Goal: Task Accomplishment & Management: Manage account settings

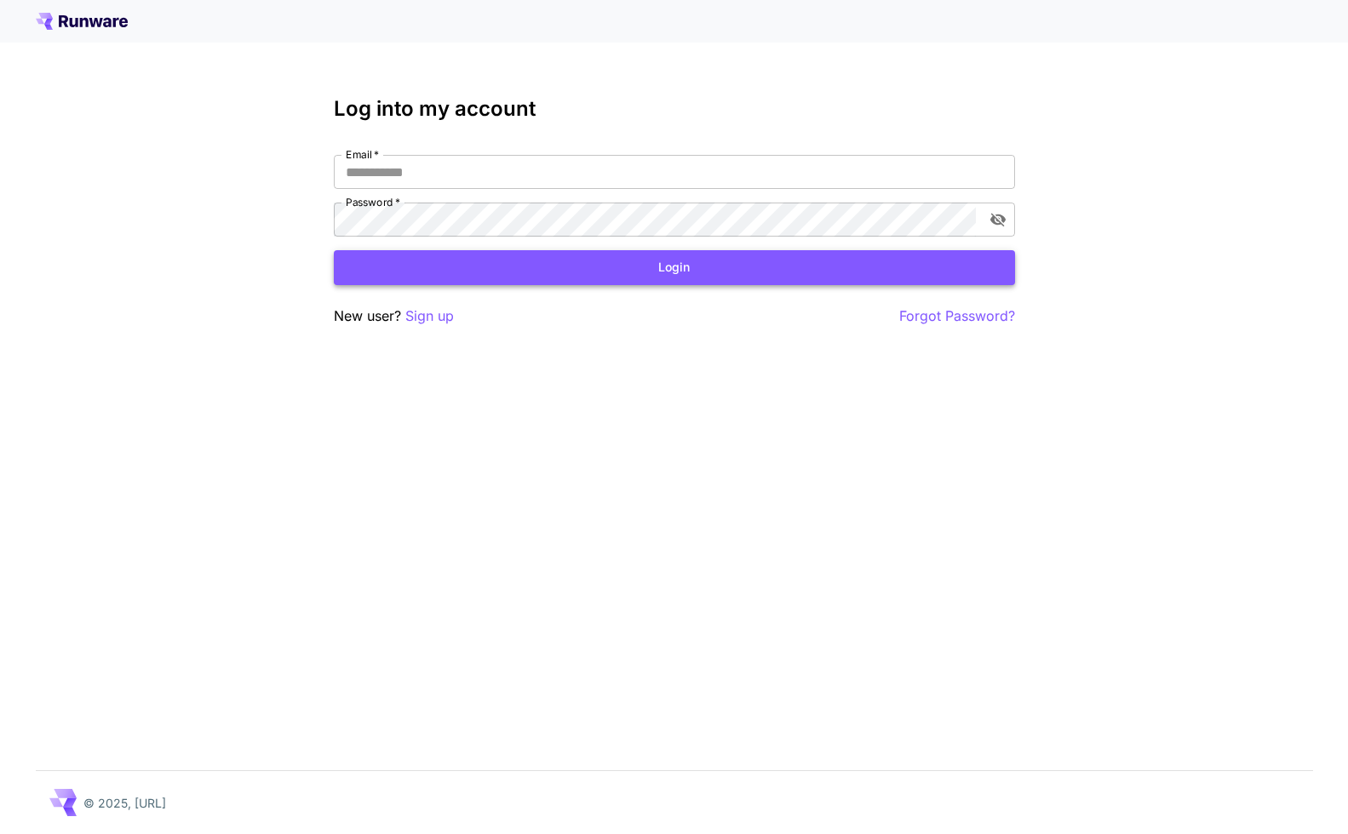
type input "**********"
click at [558, 272] on button "Login" at bounding box center [674, 267] width 681 height 35
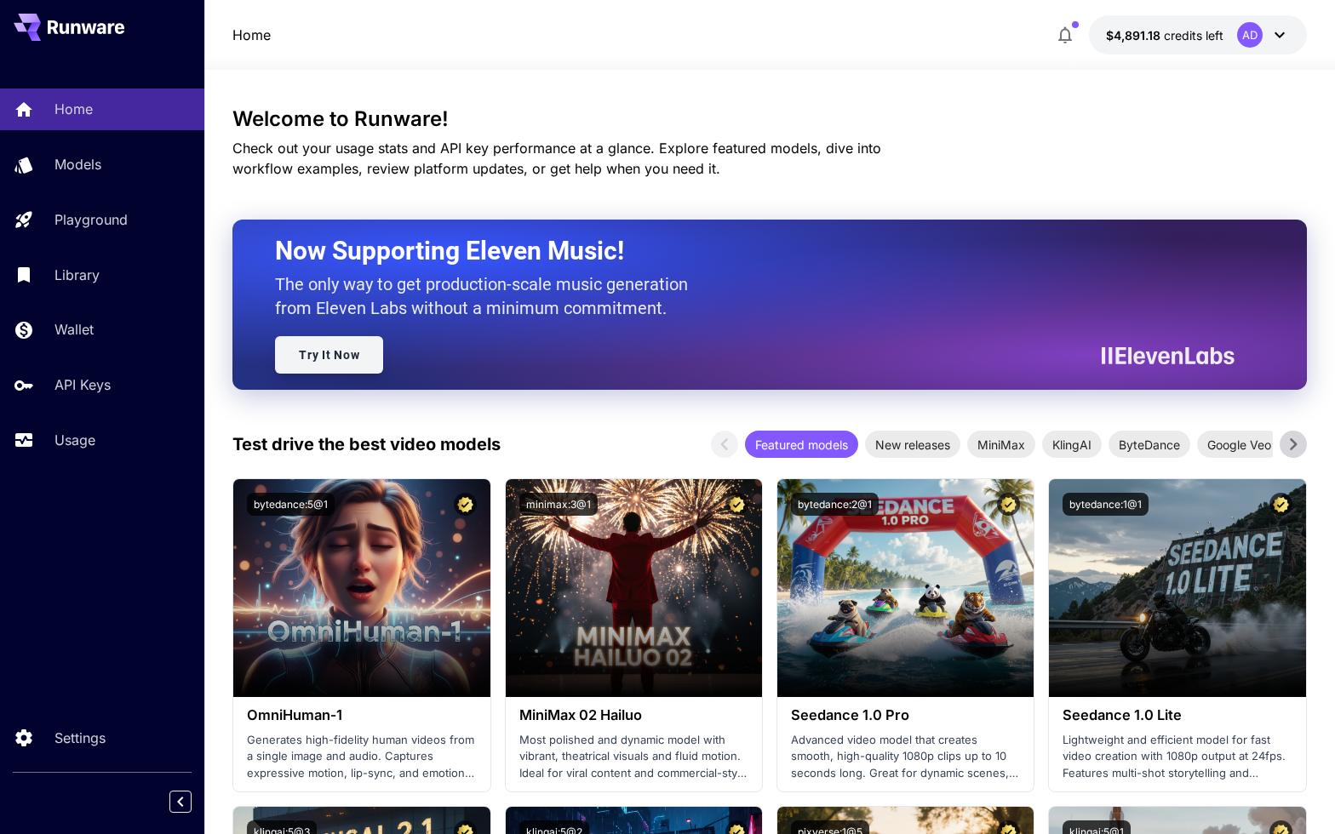
click at [327, 348] on link "Try It Now" at bounding box center [329, 354] width 108 height 37
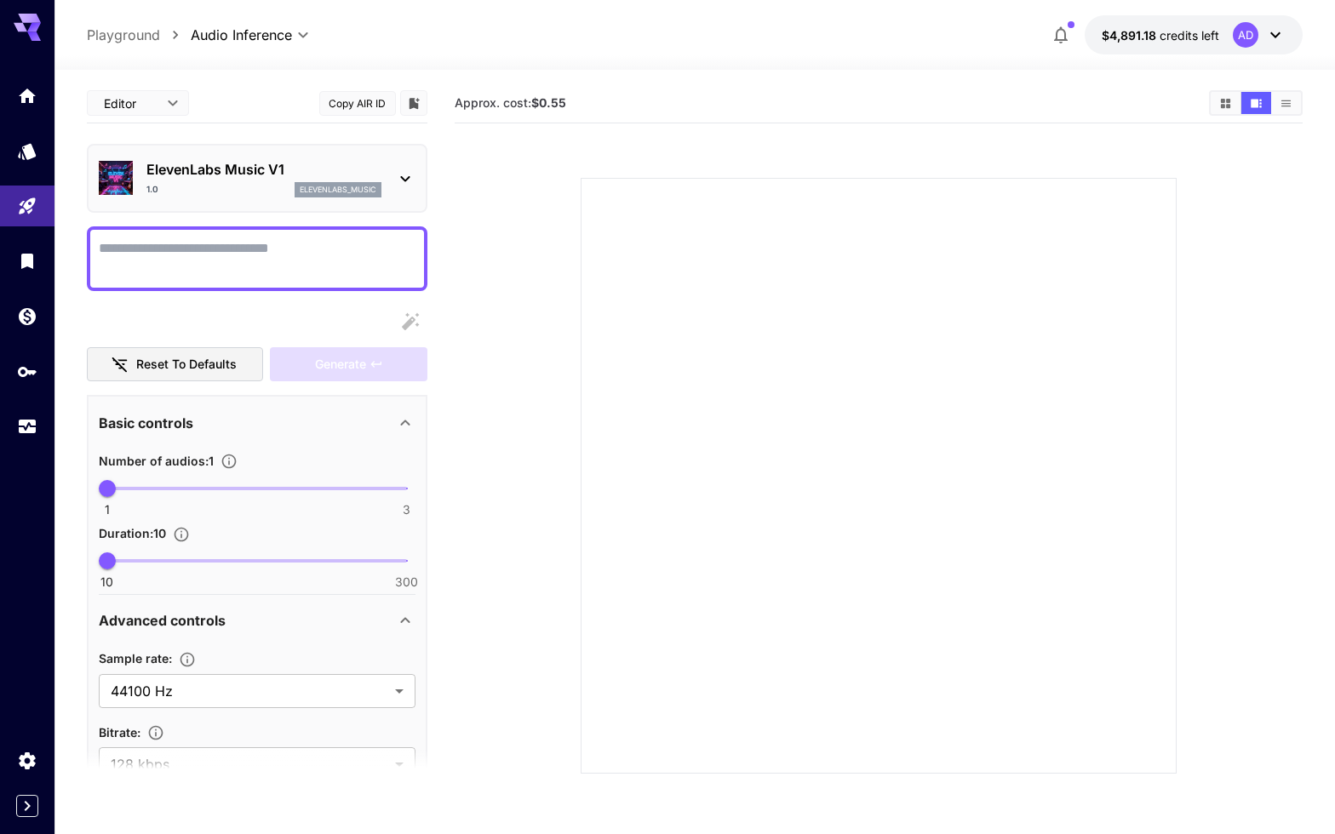
click at [410, 177] on icon at bounding box center [405, 179] width 20 height 20
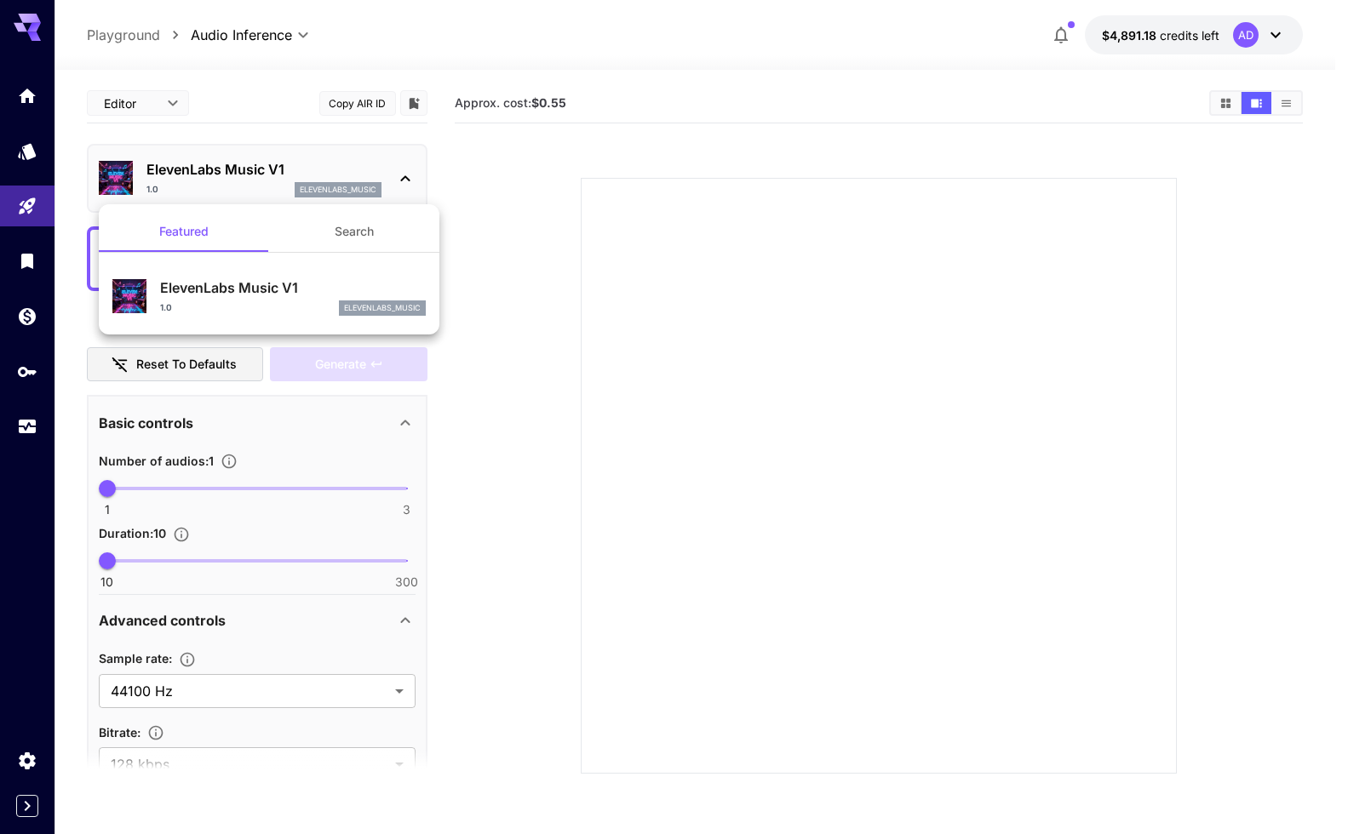
click at [410, 177] on div at bounding box center [674, 417] width 1348 height 834
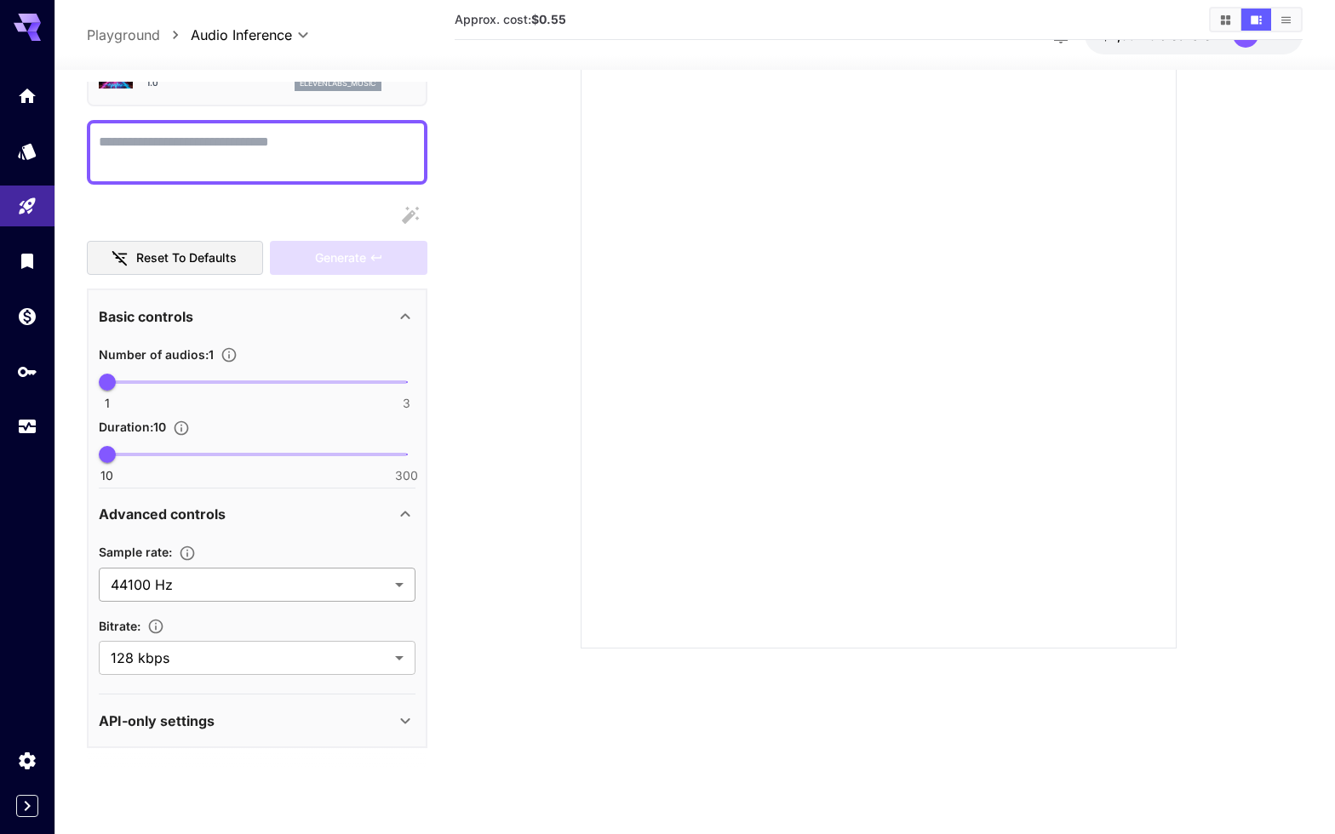
scroll to position [135, 0]
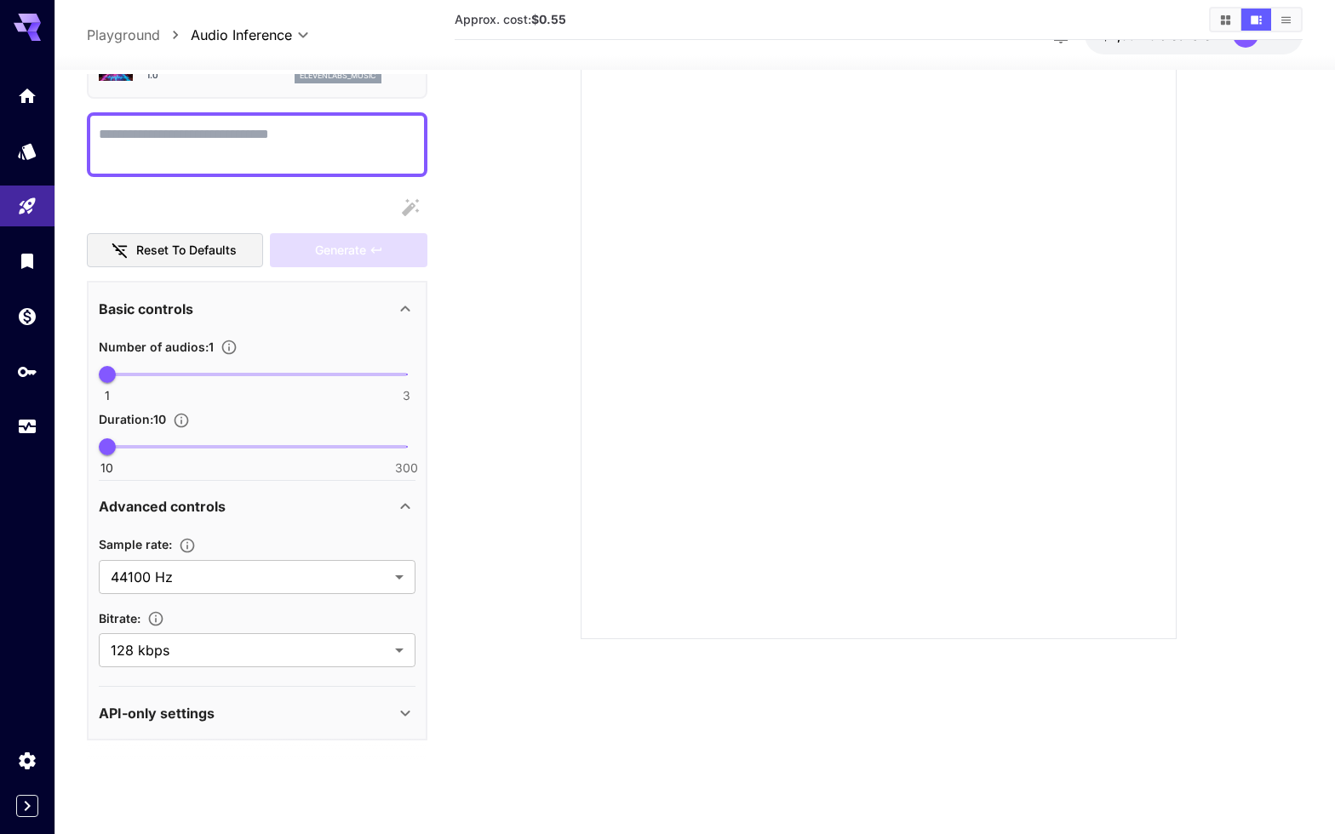
click at [279, 703] on div "API-only settings" at bounding box center [247, 713] width 296 height 20
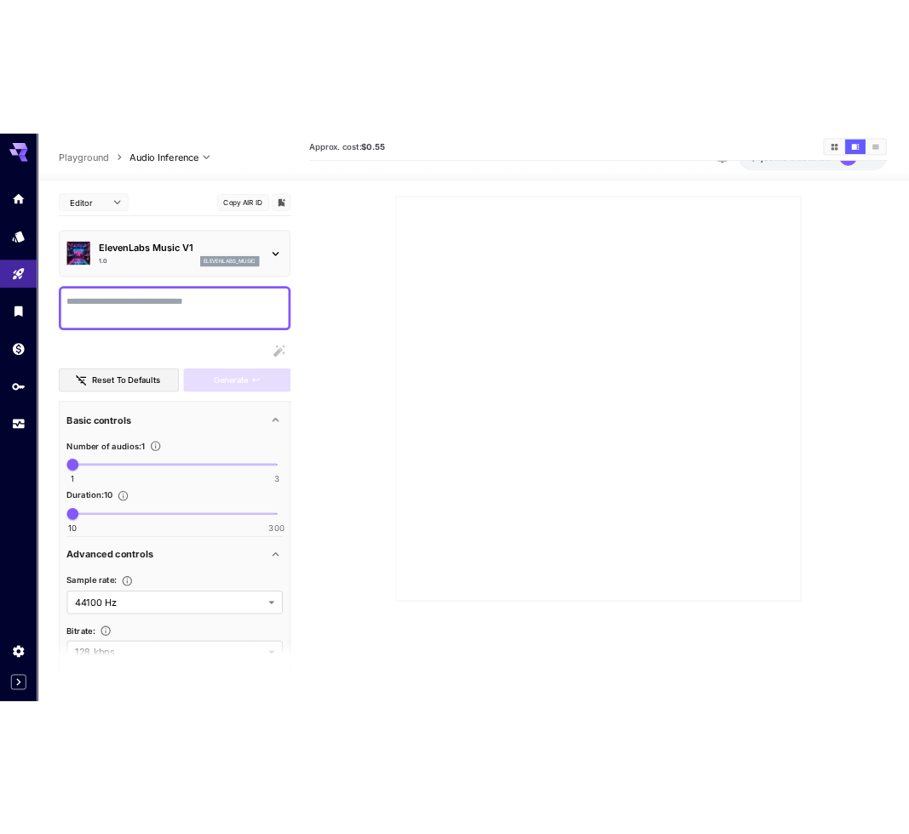
scroll to position [0, 0]
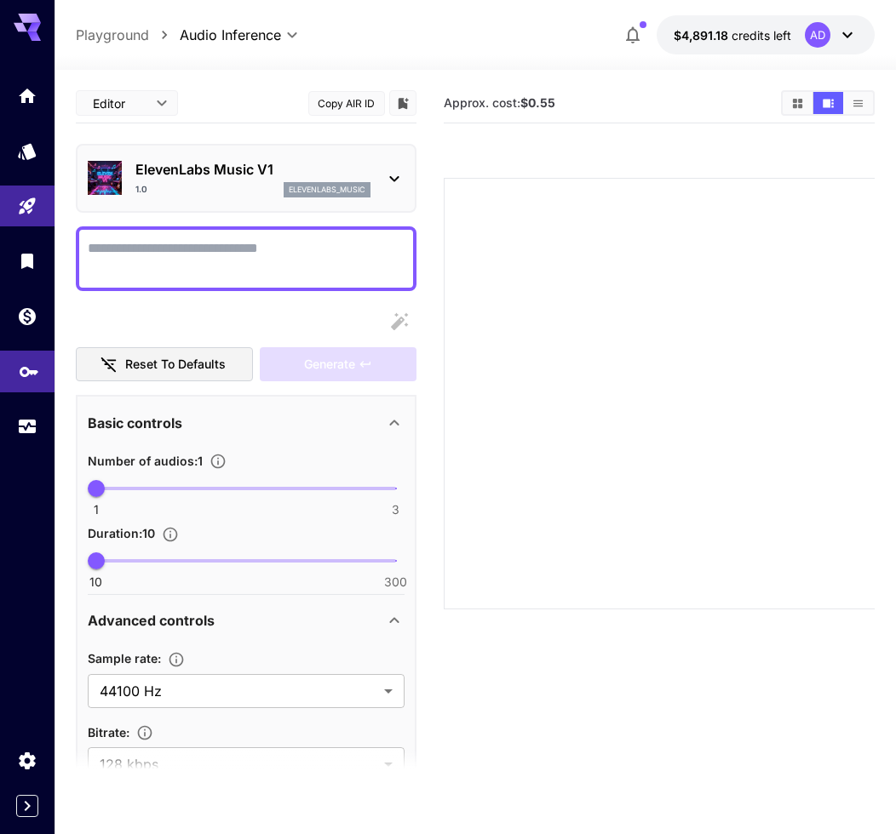
click at [24, 381] on link at bounding box center [27, 372] width 54 height 42
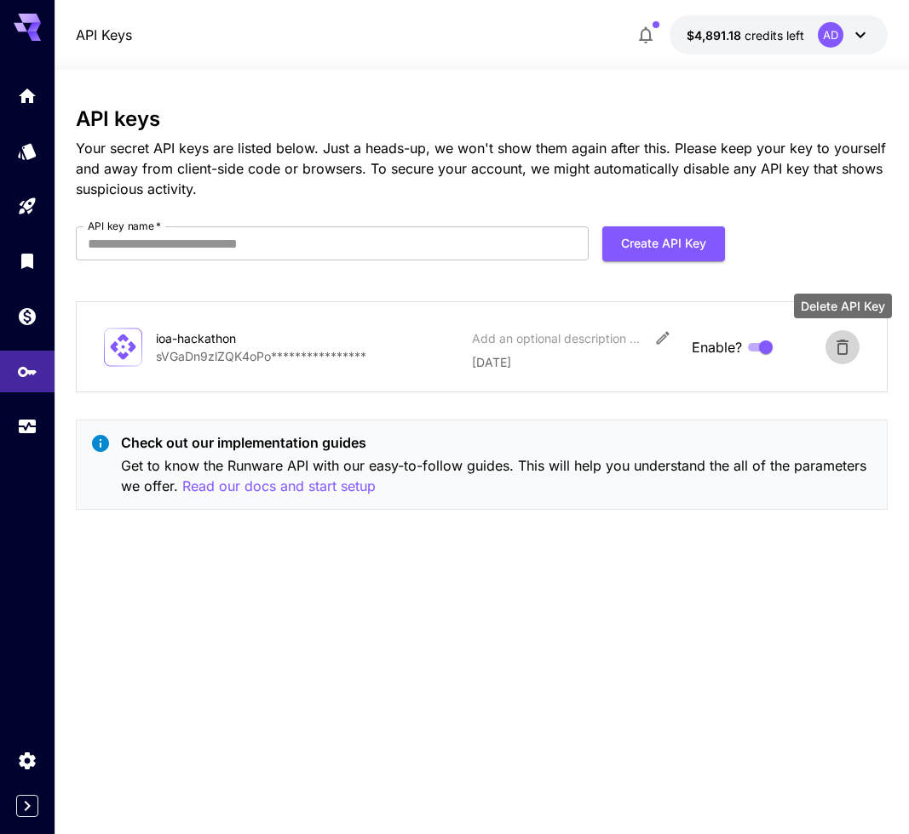
click at [833, 345] on icon "Delete API Key" at bounding box center [842, 347] width 20 height 20
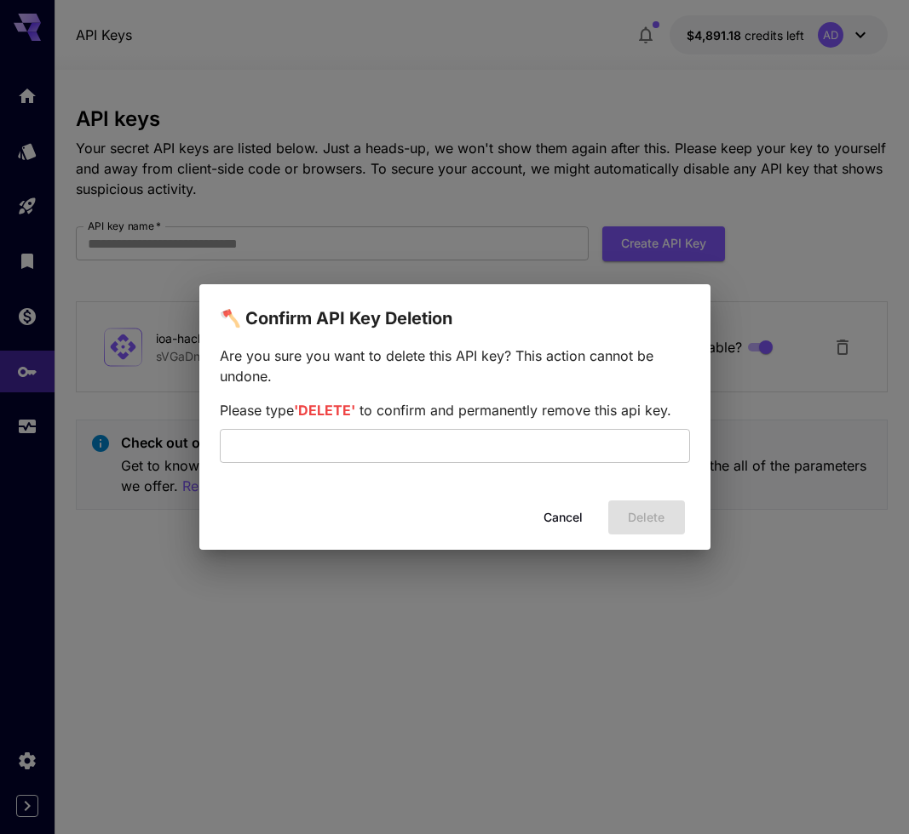
click at [567, 514] on button "Cancel" at bounding box center [563, 518] width 77 height 35
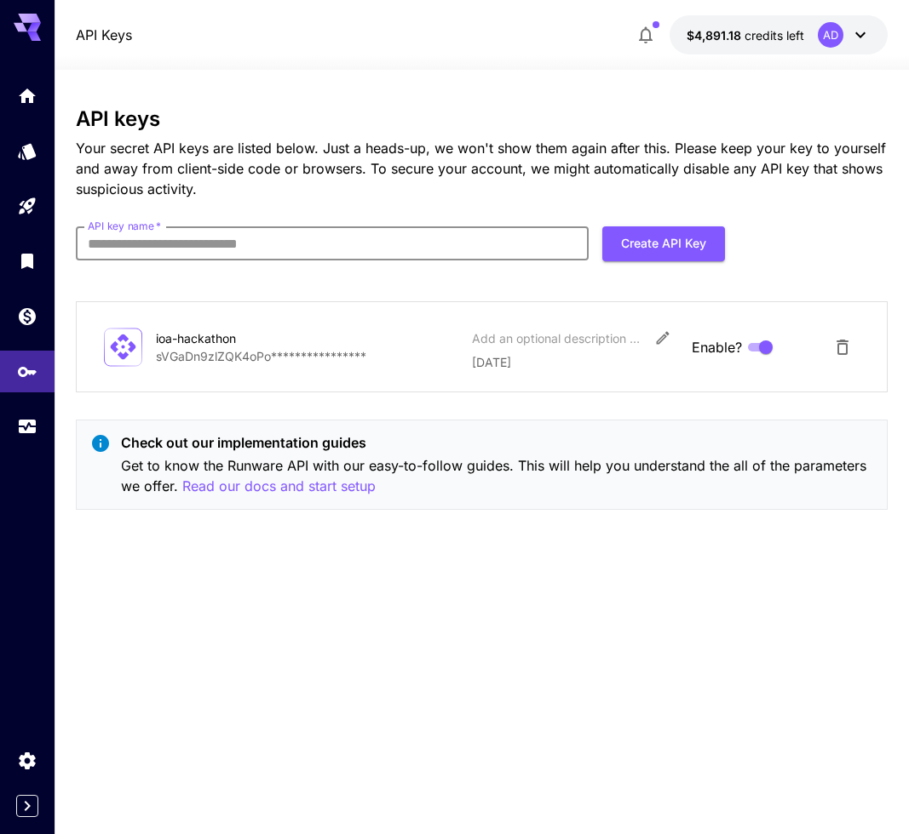
click at [372, 249] on input "API key name   *" at bounding box center [332, 243] width 513 height 34
click at [379, 254] on input "API key name   *" at bounding box center [332, 243] width 513 height 34
type input "**********"
click at [682, 238] on button "Create API Key" at bounding box center [663, 243] width 123 height 35
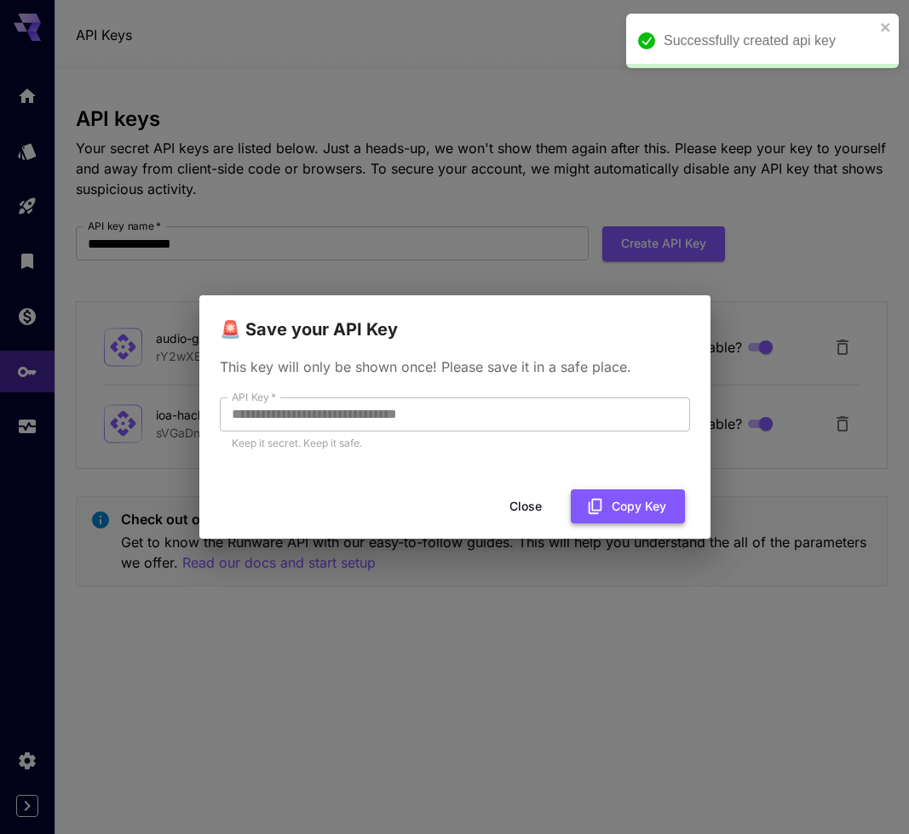
click at [616, 511] on button "Copy Key" at bounding box center [627, 507] width 114 height 35
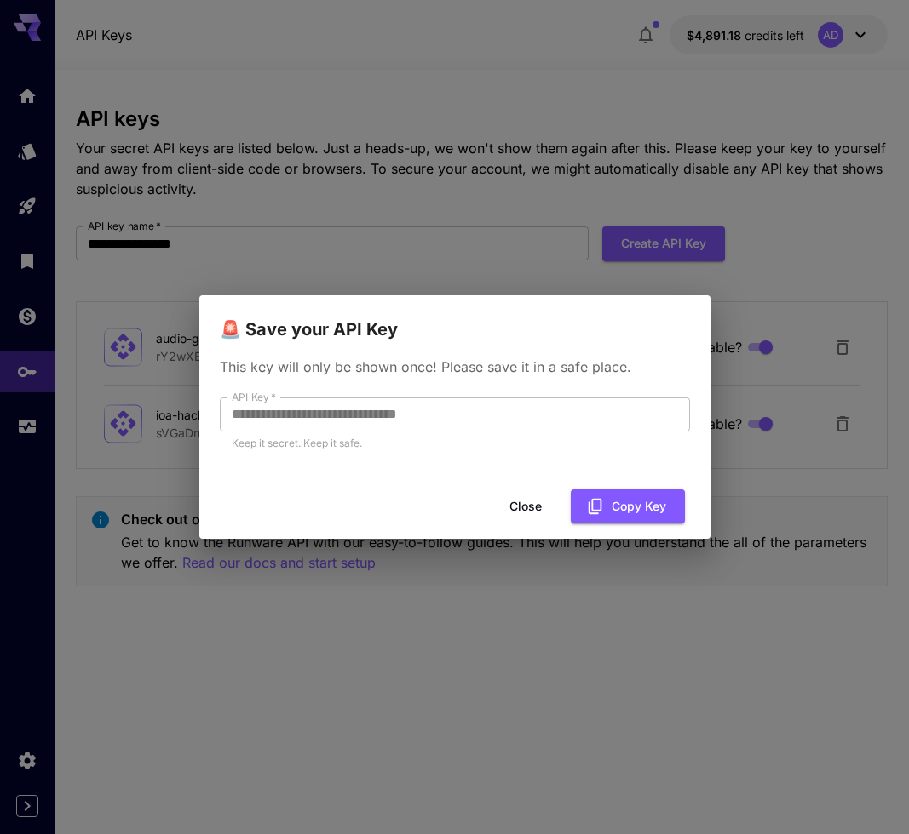
click at [539, 505] on button "Close" at bounding box center [525, 507] width 77 height 35
